Goal: Task Accomplishment & Management: Use online tool/utility

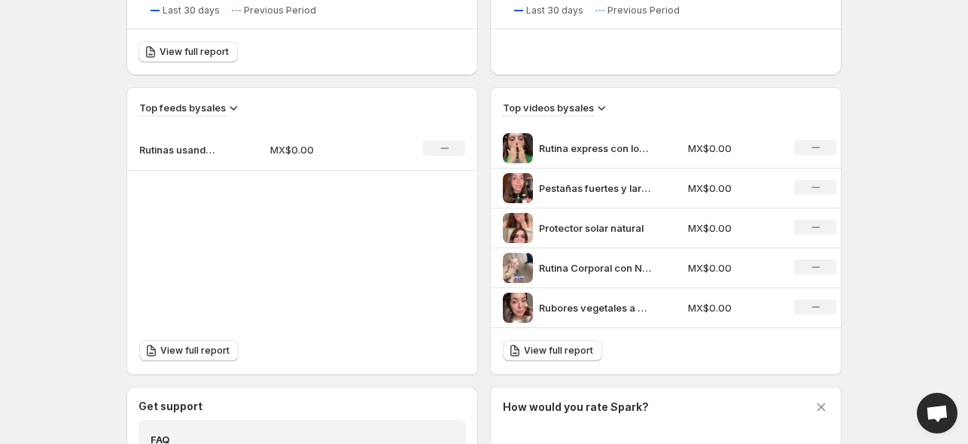
scroll to position [452, 0]
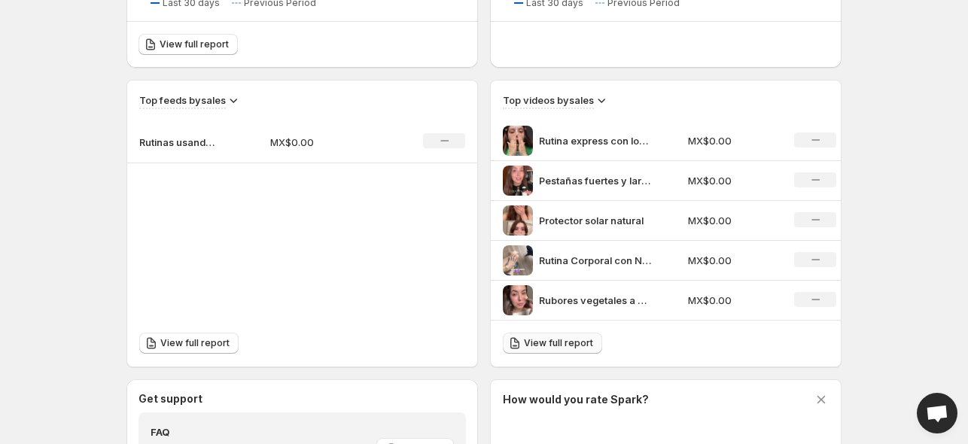
click at [547, 339] on span "View full report" at bounding box center [558, 343] width 69 height 12
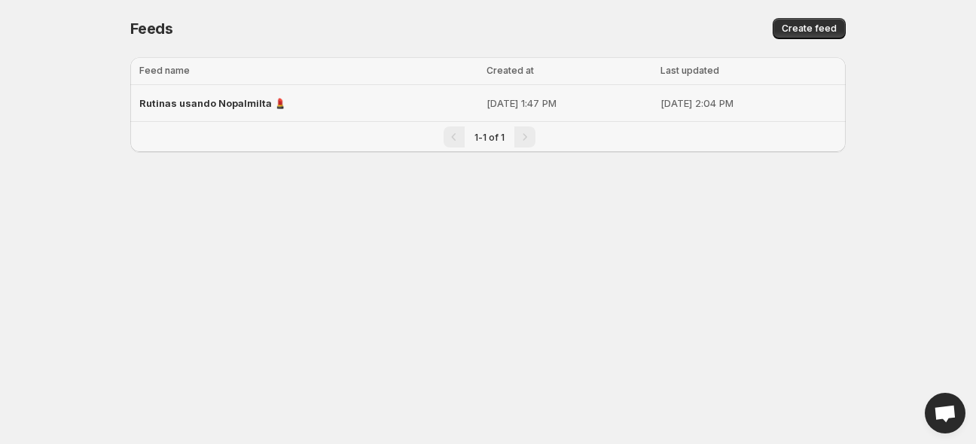
click at [547, 105] on p "[DATE] 1:47 PM" at bounding box center [568, 103] width 164 height 15
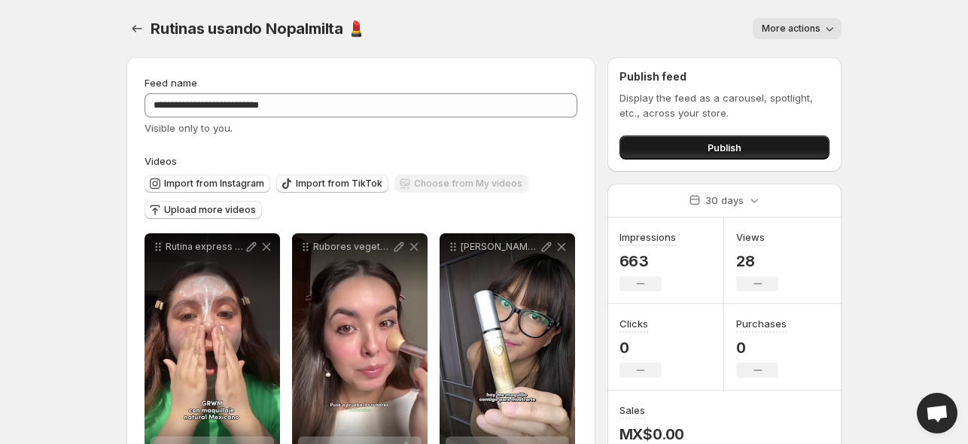
click at [700, 150] on button "Publish" at bounding box center [725, 148] width 210 height 24
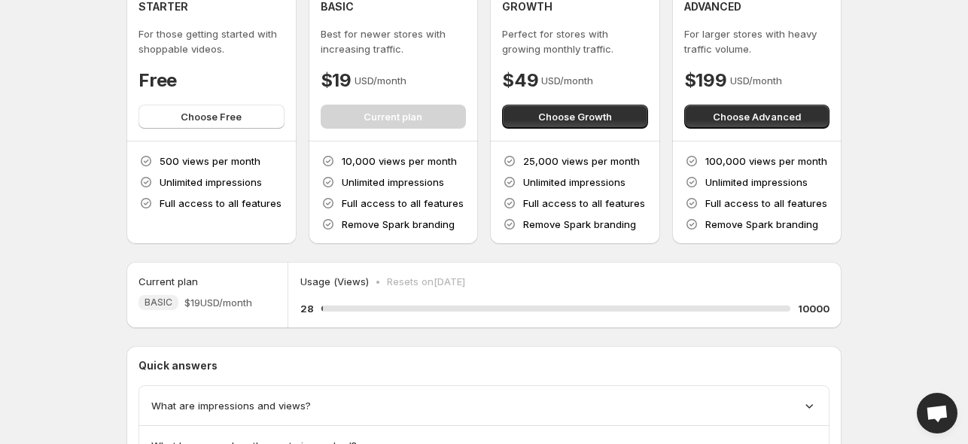
scroll to position [189, 0]
